Goal: Task Accomplishment & Management: Complete application form

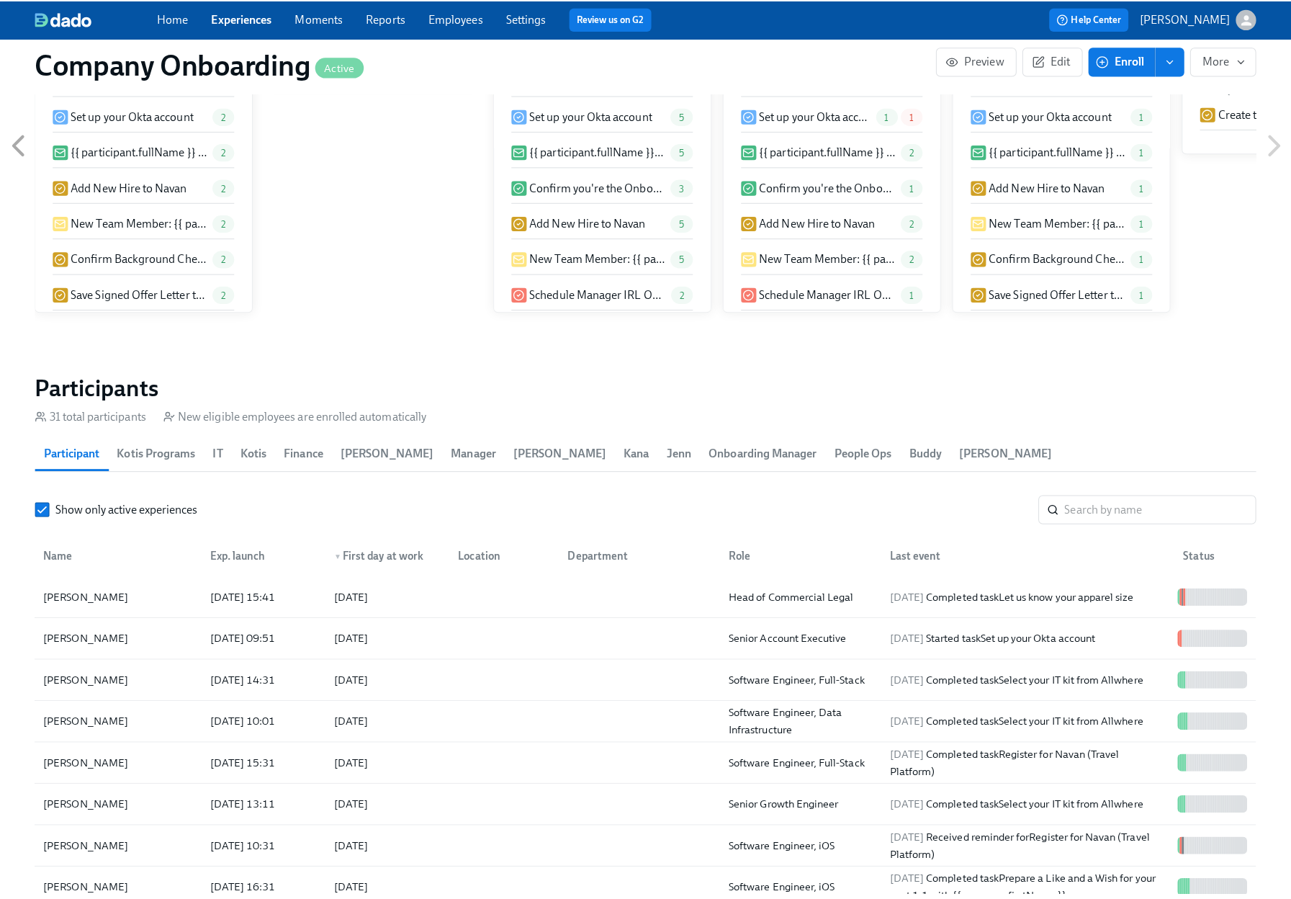
scroll to position [0, 34726]
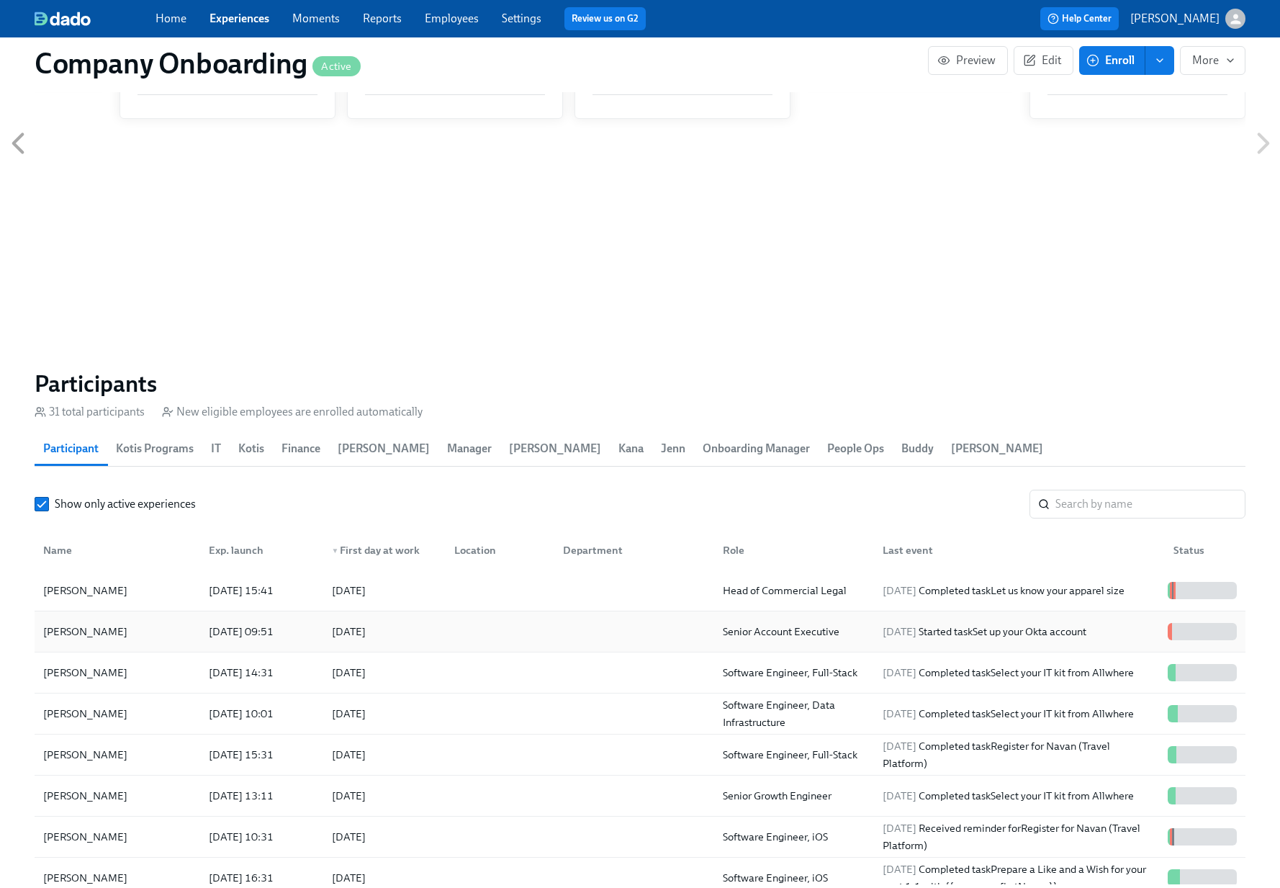
click at [543, 611] on div "[PERSON_NAME] [DATE] 09:51 2025/09/17 Senior Account Executive [DATE] Started t…" at bounding box center [640, 631] width 1211 height 41
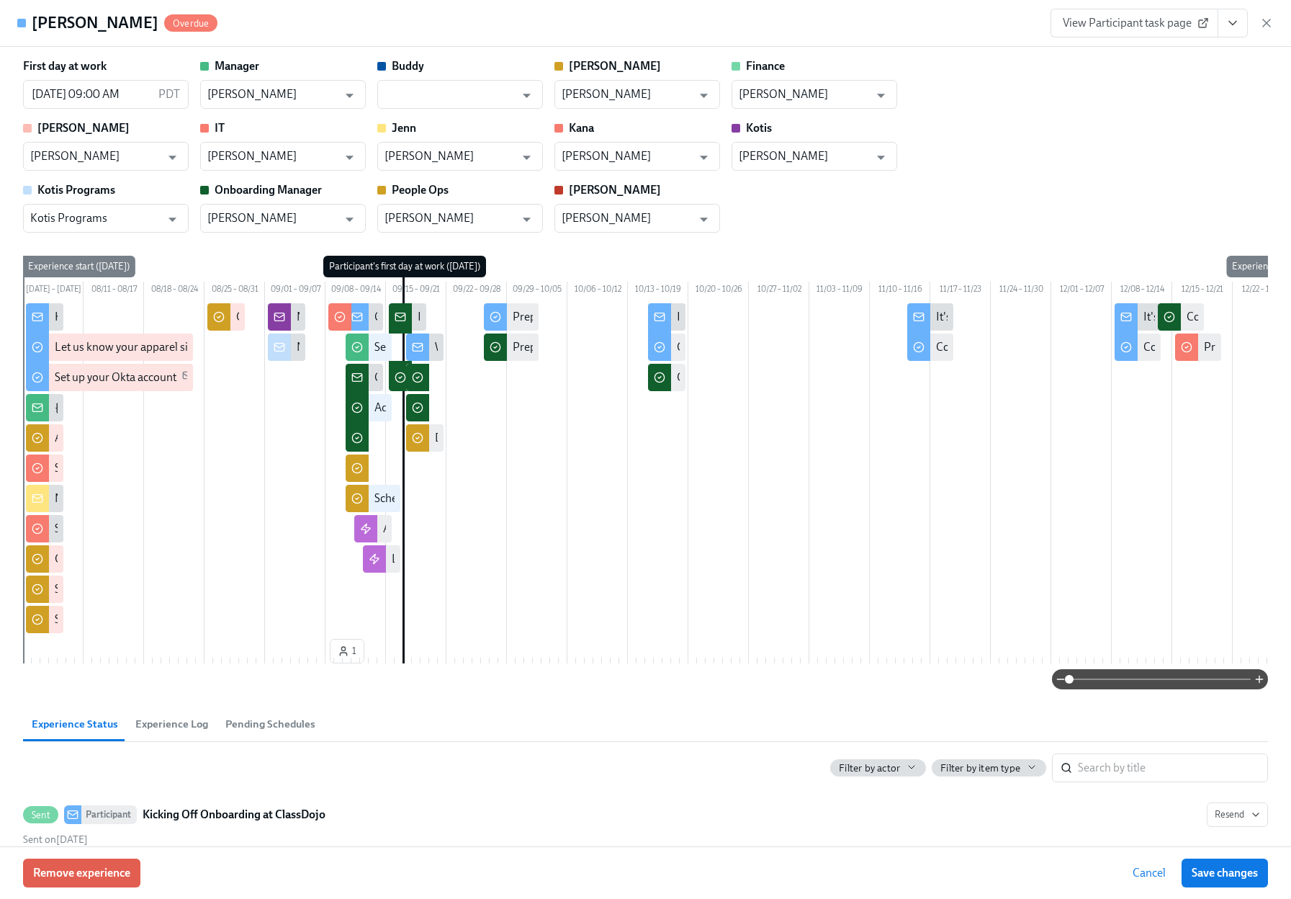
click at [1236, 14] on button "View task page" at bounding box center [1233, 23] width 30 height 29
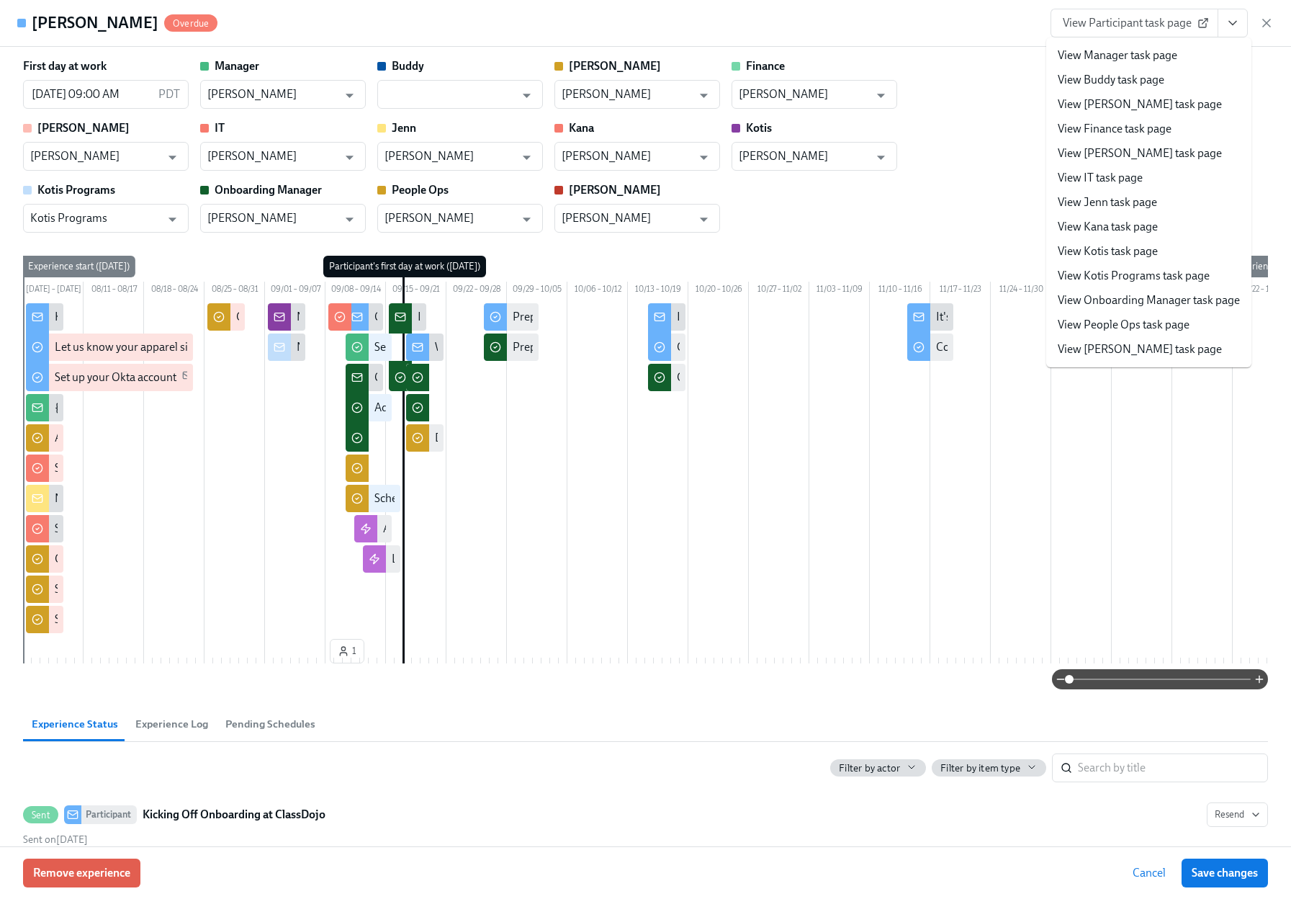
click at [1120, 318] on link "View People Ops task page" at bounding box center [1124, 325] width 132 height 16
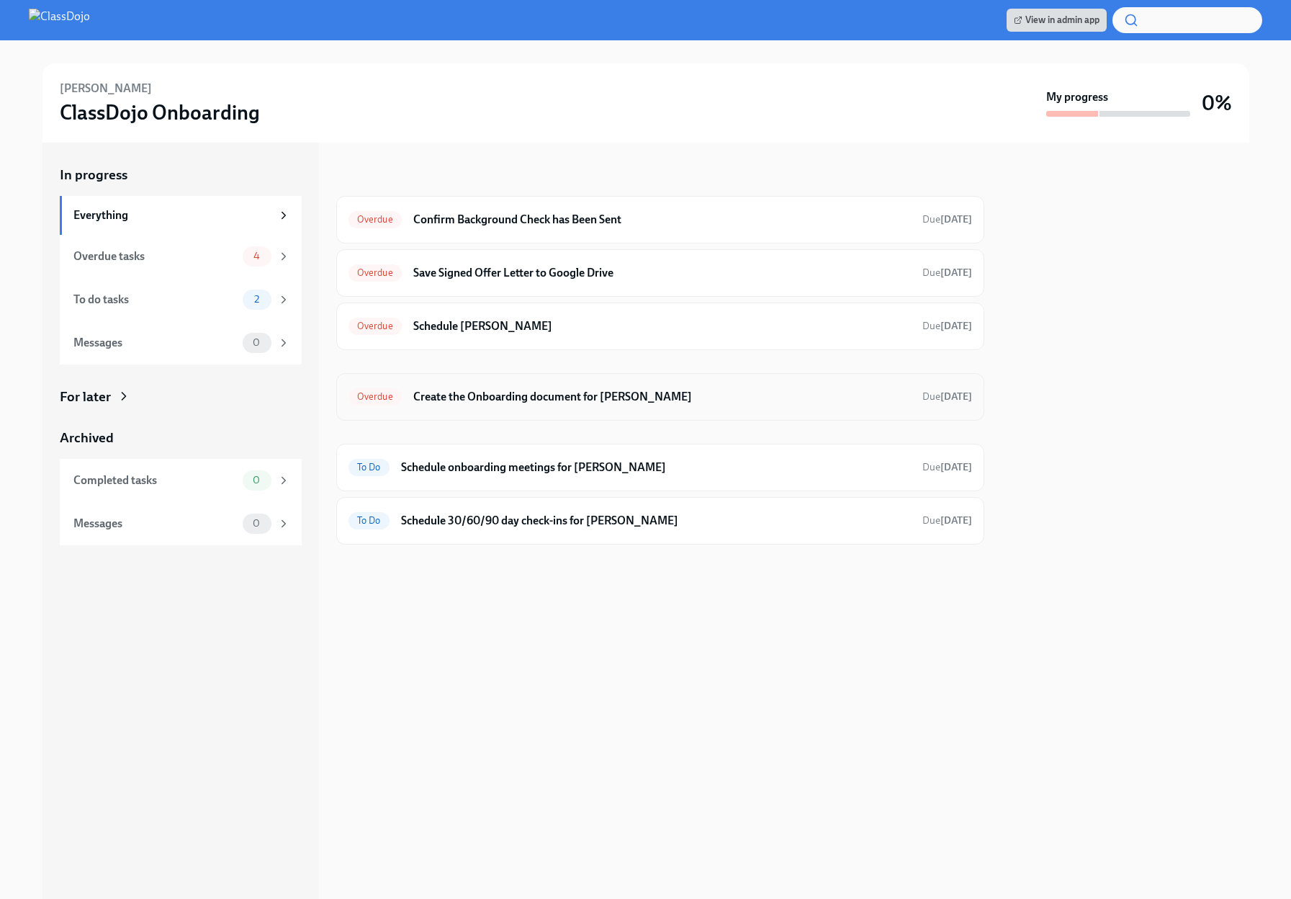
click at [660, 387] on div "Overdue Create the Onboarding document for [PERSON_NAME] Due [DATE]" at bounding box center [660, 396] width 624 height 23
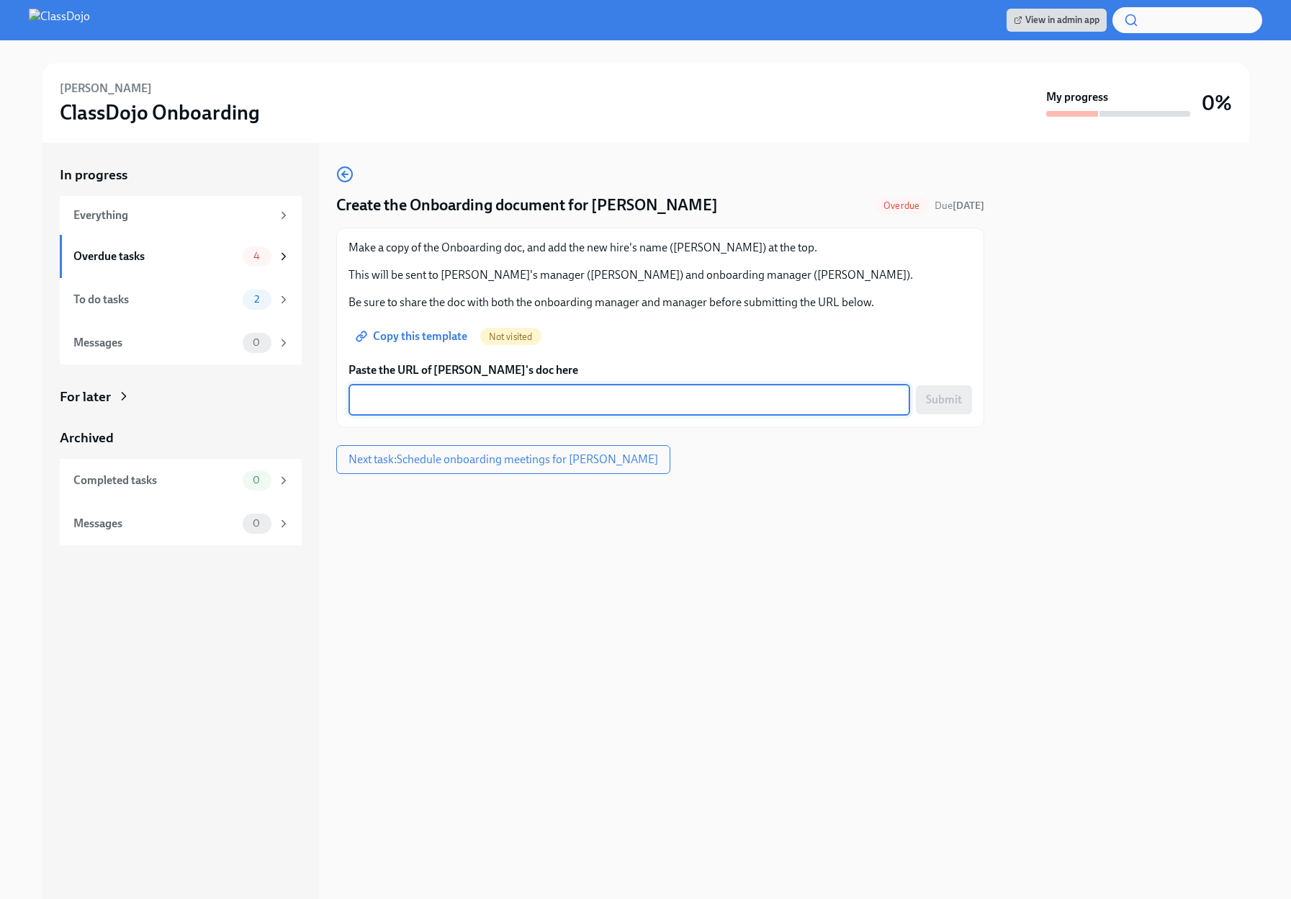
click at [560, 391] on textarea "Paste the URL of Angela's doc here" at bounding box center [629, 399] width 544 height 17
paste textarea "https://docs.google.com/document/d/1XMC8j0RvtQBqyU-mO1oyrx7qwUPsLcT1W8q6U7iFpkk…"
type textarea "https://docs.google.com/document/d/1XMC8j0RvtQBqyU-mO1oyrx7qwUPsLcT1W8q6U7iFpkk…"
click at [934, 397] on span "Submit" at bounding box center [944, 399] width 36 height 14
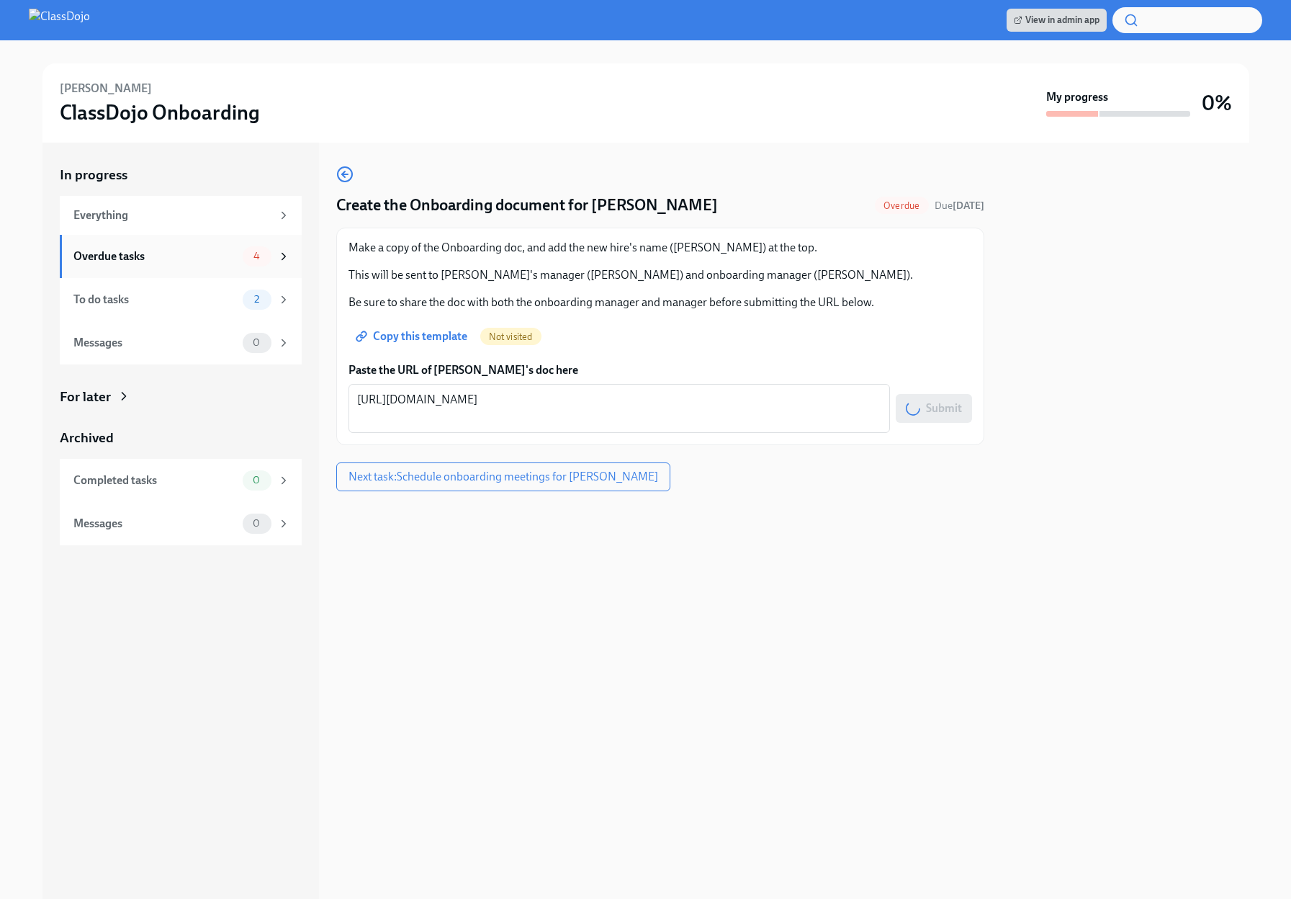
click at [140, 246] on div "Overdue tasks 4" at bounding box center [181, 256] width 217 height 20
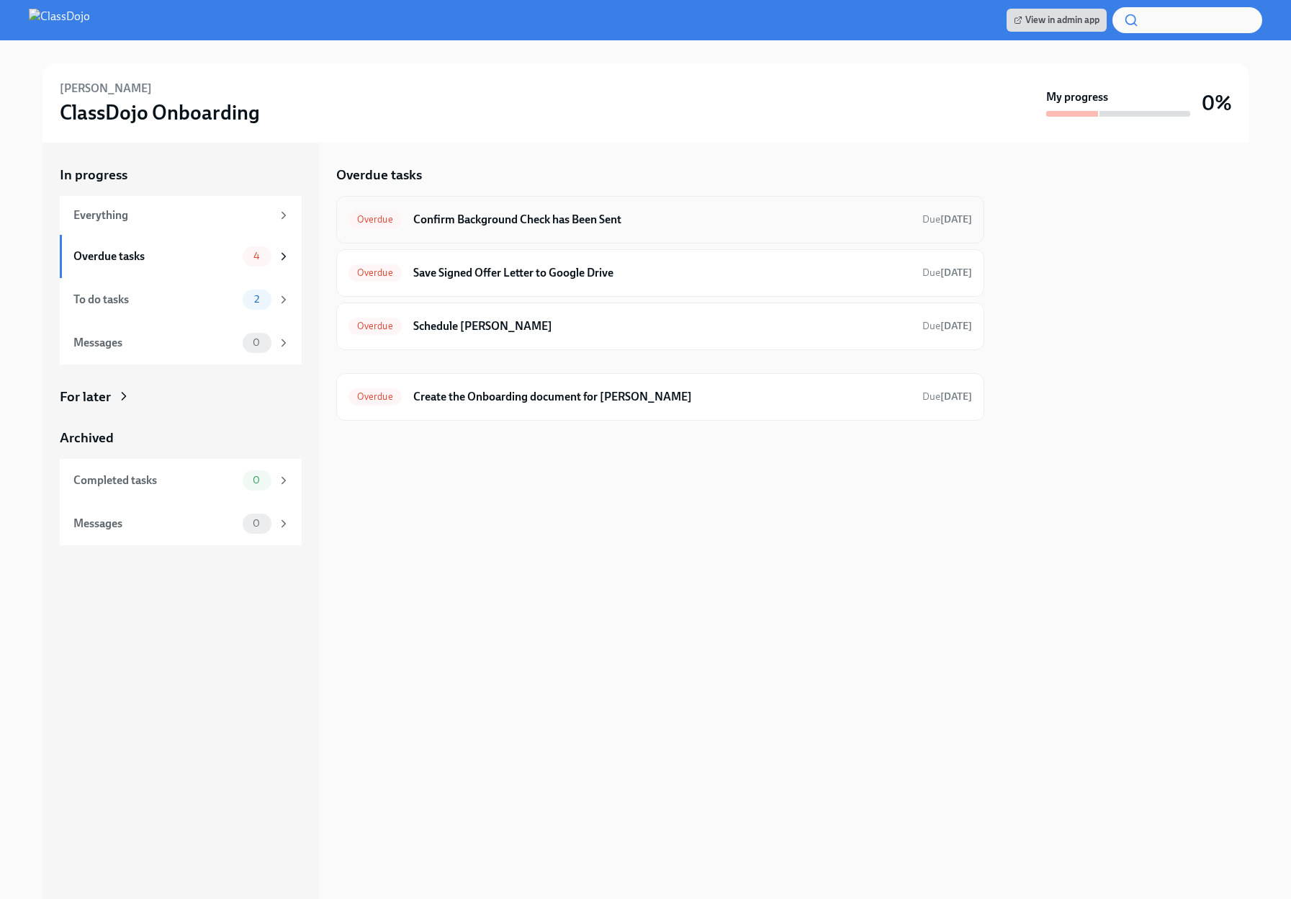
click at [574, 227] on div "Overdue Confirm Background Check has Been Sent Due Aug 9th" at bounding box center [660, 219] width 624 height 23
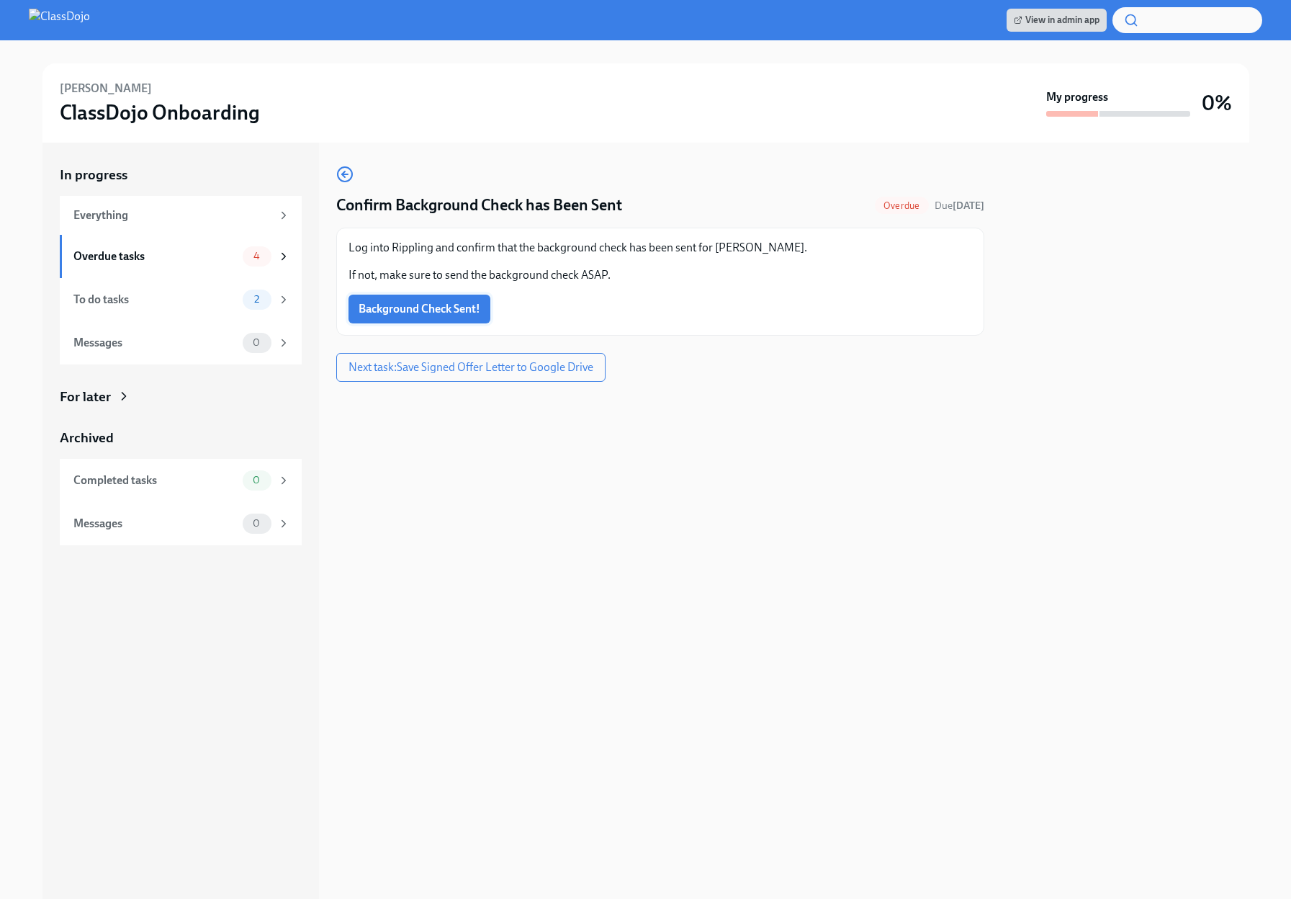
click at [409, 309] on span "Background Check Sent!" at bounding box center [420, 309] width 122 height 14
click at [449, 368] on span "Next task : Save Signed Offer Letter to Google Drive" at bounding box center [470, 367] width 245 height 14
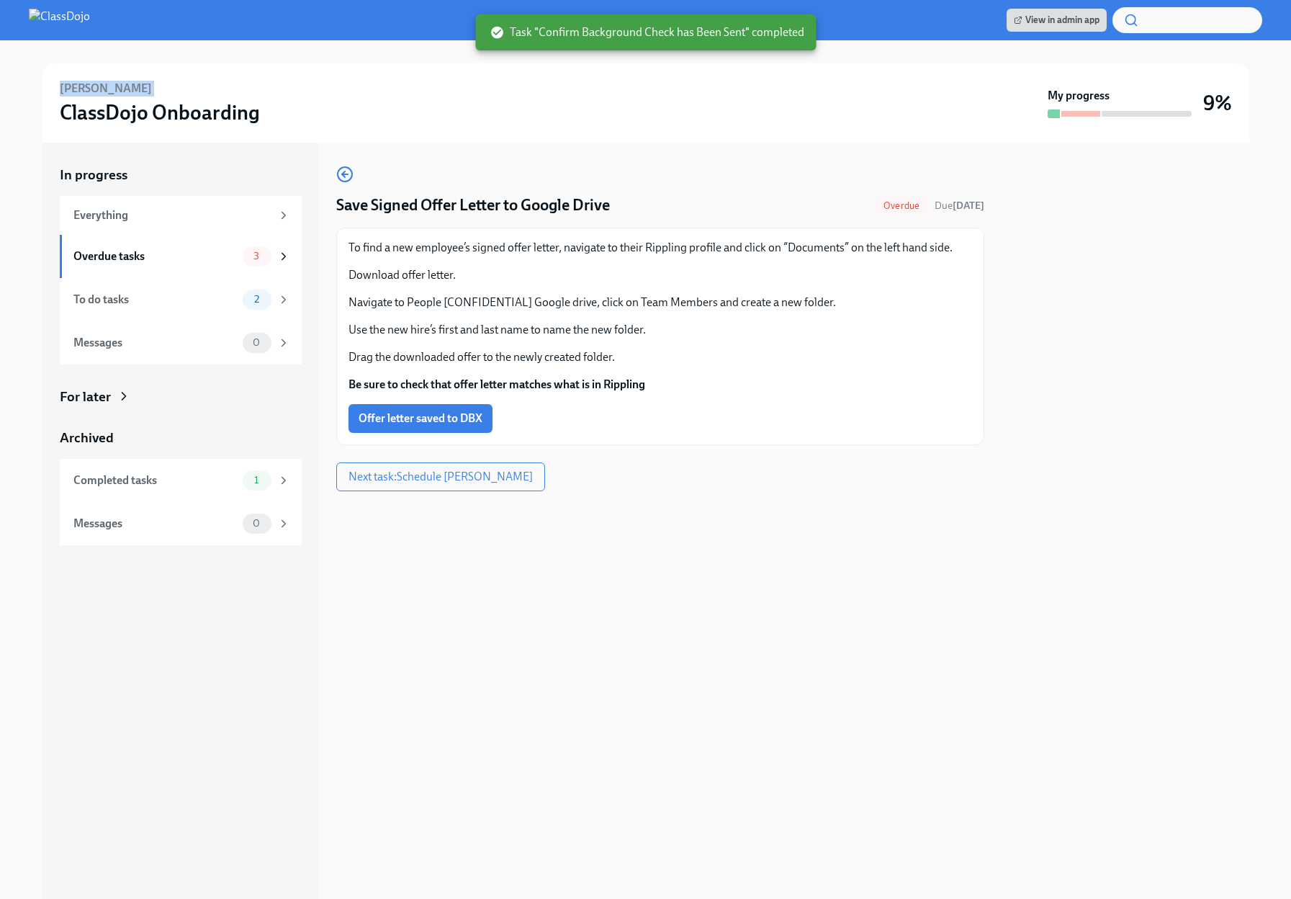
drag, startPoint x: 120, startPoint y: 81, endPoint x: 45, endPoint y: 81, distance: 74.9
click at [45, 81] on div "Angela Barth ClassDojo Onboarding My progress 9%" at bounding box center [645, 102] width 1207 height 79
